Goal: Information Seeking & Learning: Learn about a topic

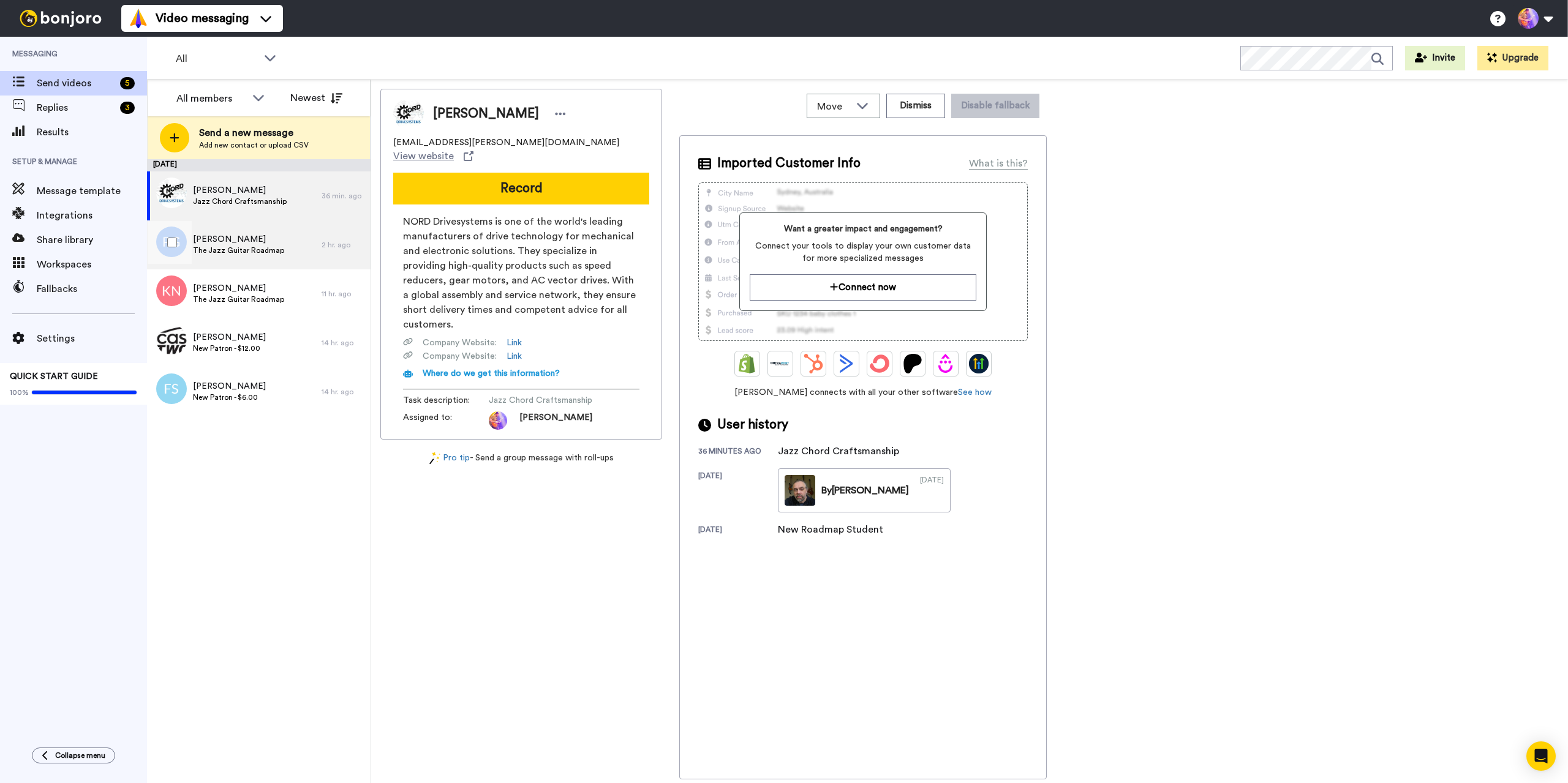
click at [270, 248] on span "The Jazz Guitar Roadmap" at bounding box center [238, 250] width 91 height 10
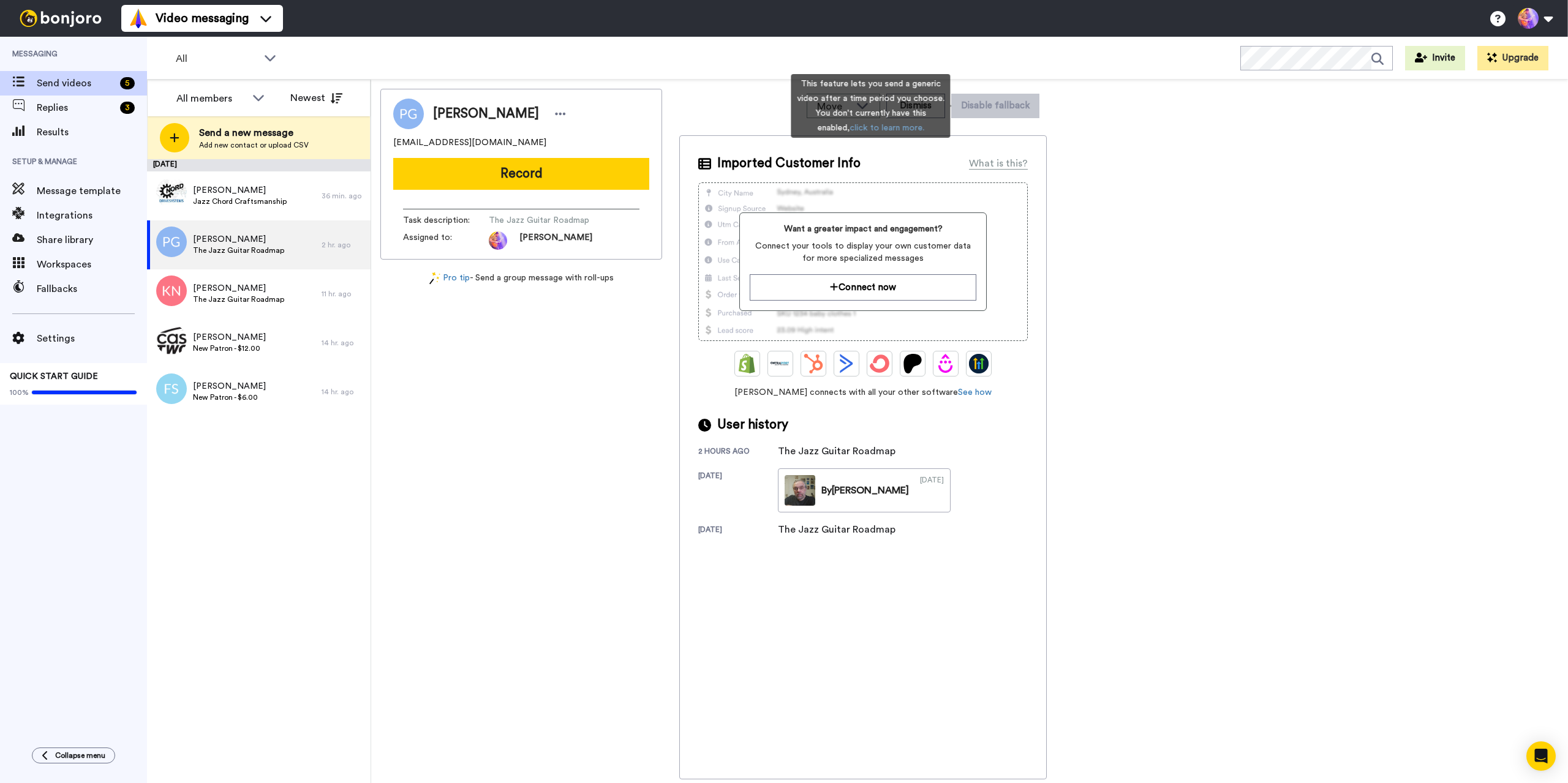
click at [933, 116] on div "This feature lets you send a generic video after a time period you choose. You …" at bounding box center [870, 105] width 159 height 64
click at [930, 104] on button "Dismiss" at bounding box center [916, 106] width 59 height 24
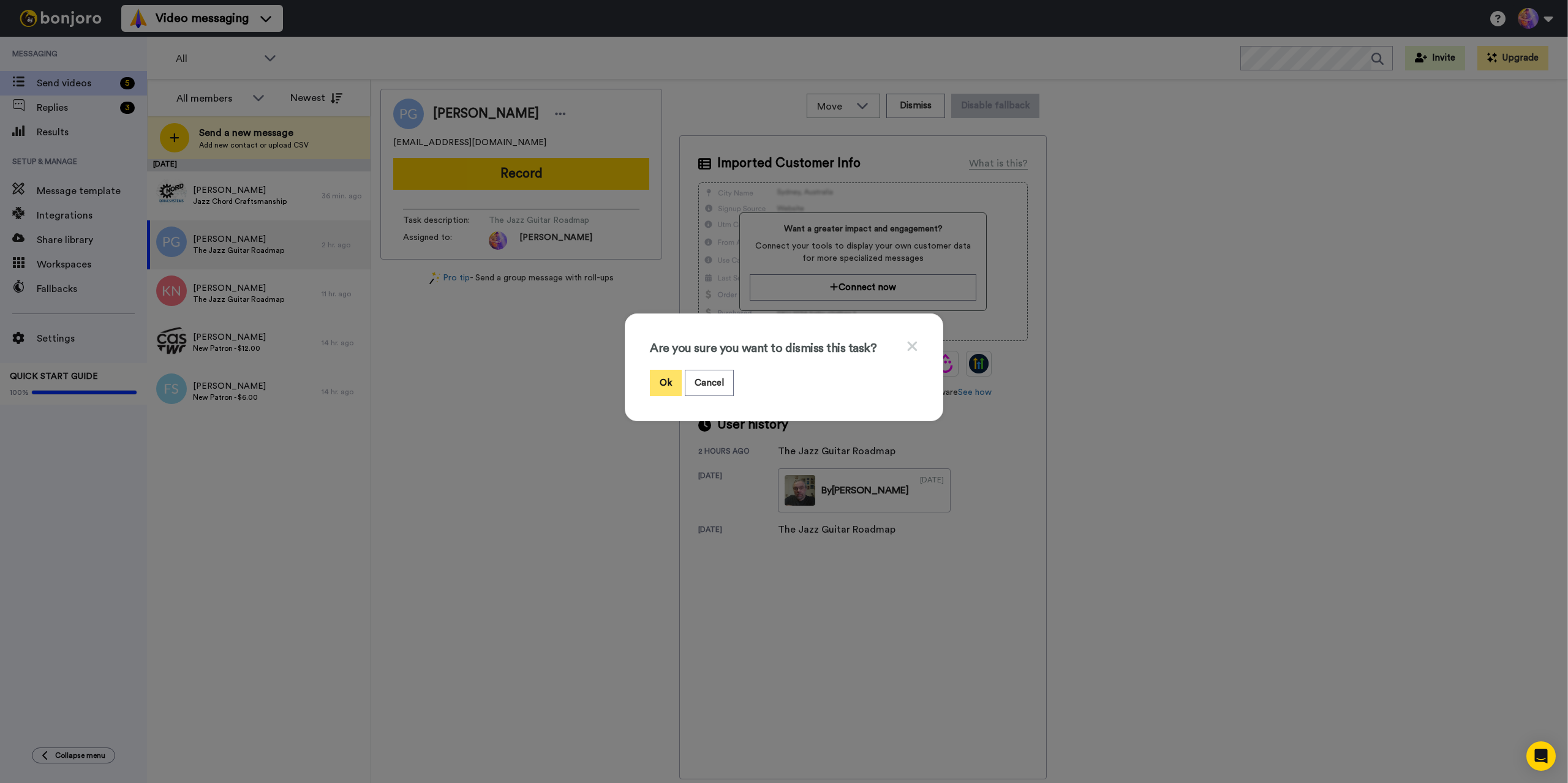
click at [662, 379] on button "Ok" at bounding box center [666, 383] width 32 height 26
